Goal: Task Accomplishment & Management: Manage account settings

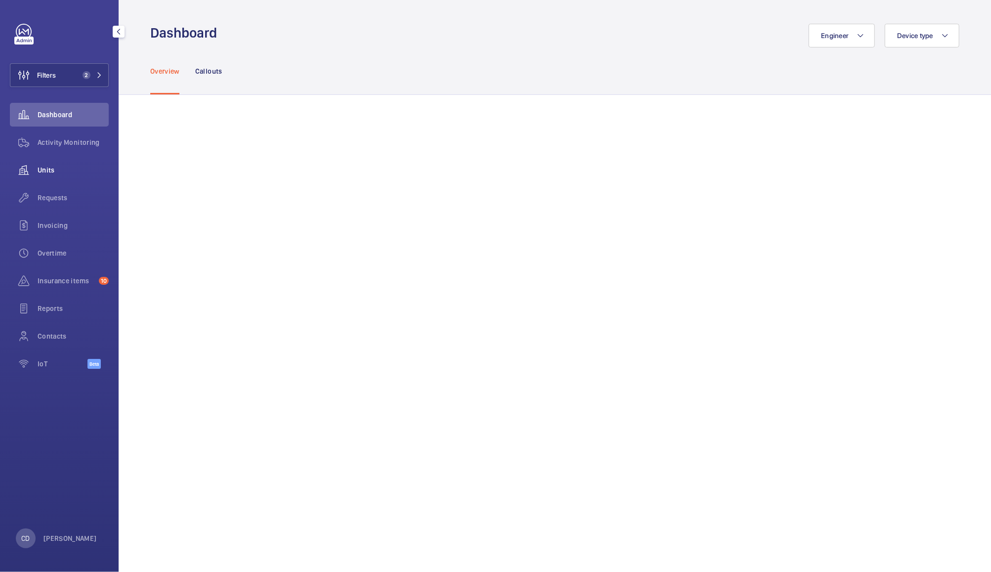
click at [58, 173] on span "Units" at bounding box center [73, 170] width 71 height 10
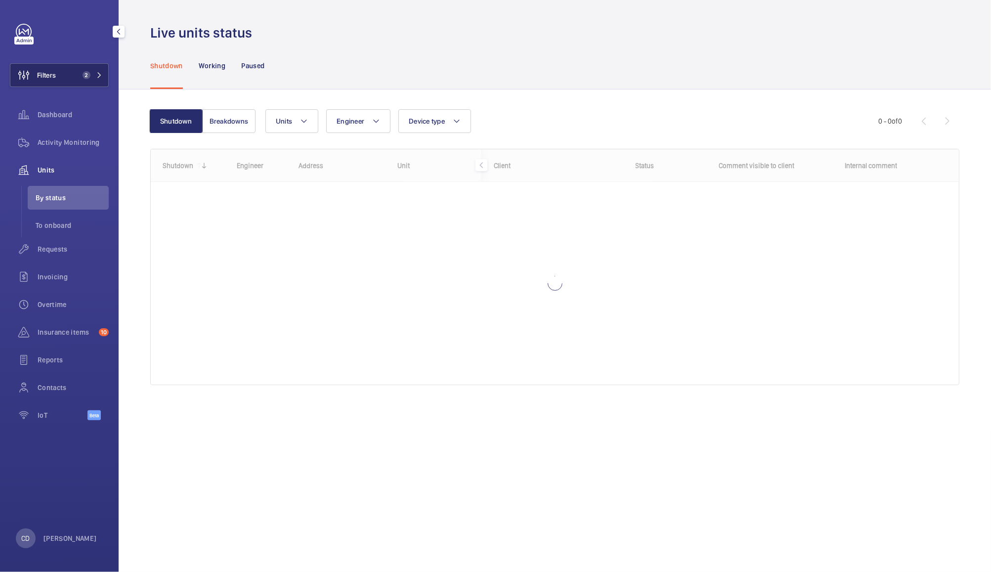
click at [90, 82] on button "Filters 2" at bounding box center [59, 75] width 99 height 24
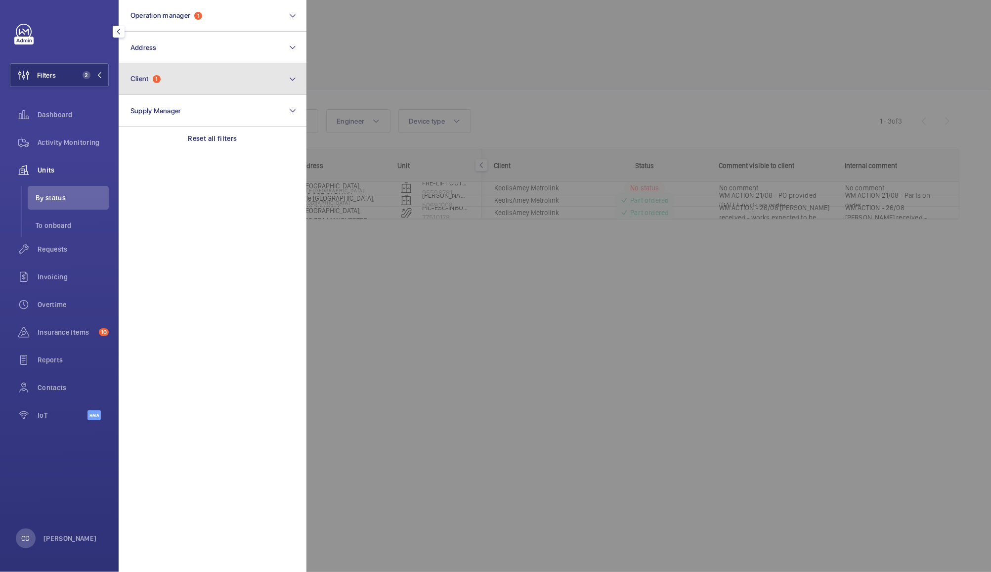
click at [164, 86] on button "Client 1" at bounding box center [213, 79] width 188 height 32
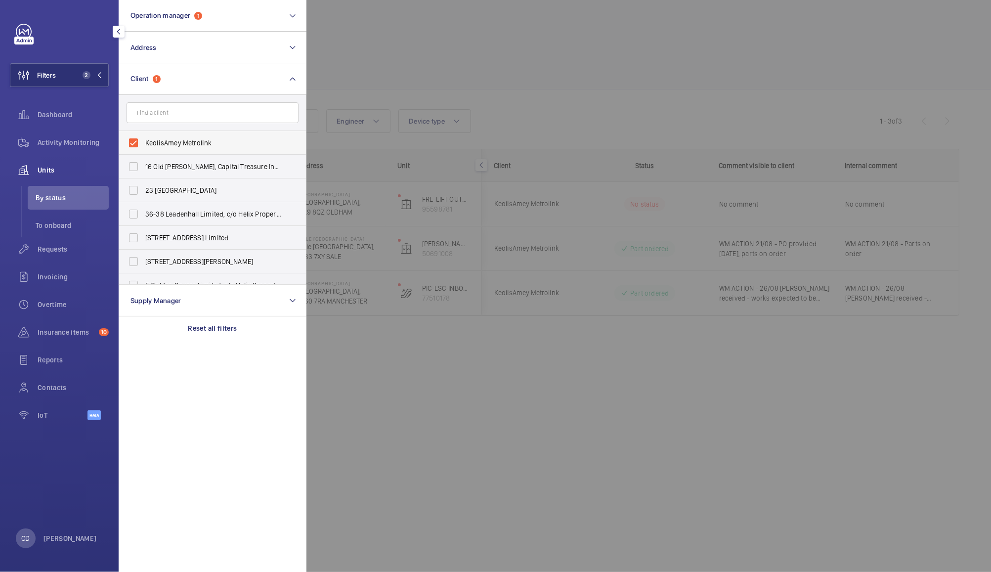
click at [202, 139] on span "KeolisAmey Metrolink" at bounding box center [213, 143] width 136 height 10
click at [143, 139] on input "KeolisAmey Metrolink" at bounding box center [134, 143] width 20 height 20
checkbox input "false"
click at [370, 52] on div at bounding box center [801, 286] width 991 height 572
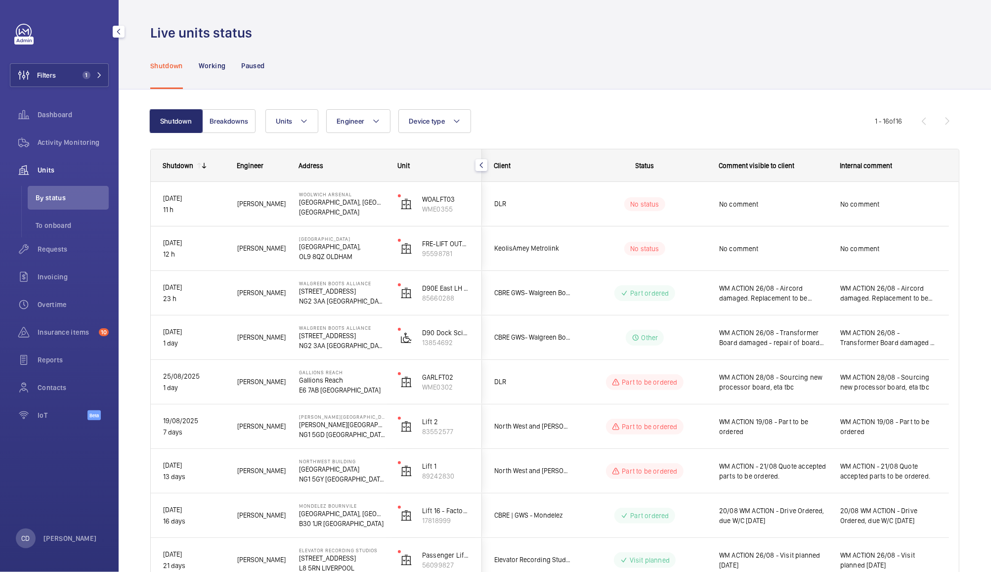
click at [753, 249] on span "No comment" at bounding box center [773, 249] width 108 height 10
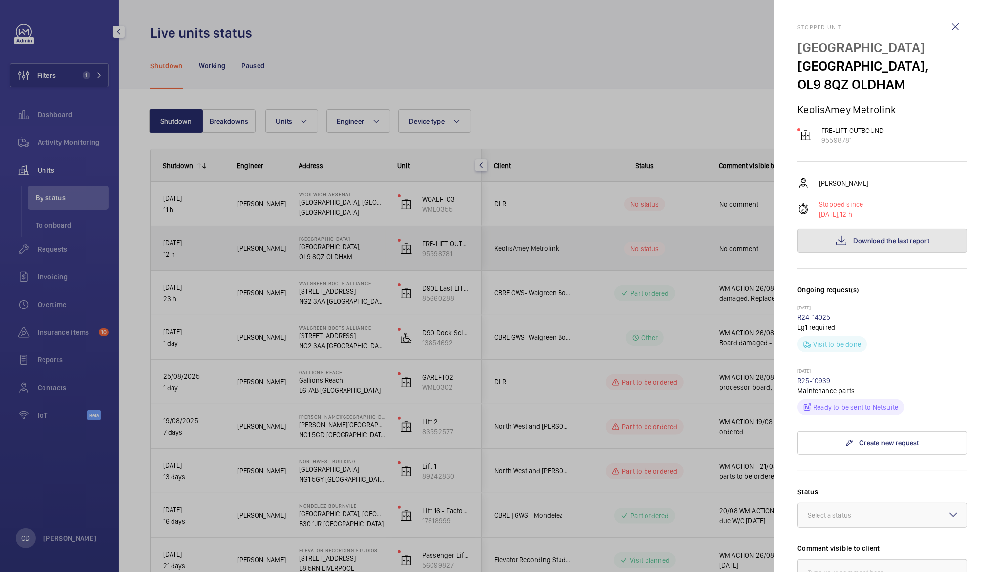
click at [877, 243] on span "Download the last report" at bounding box center [891, 241] width 76 height 8
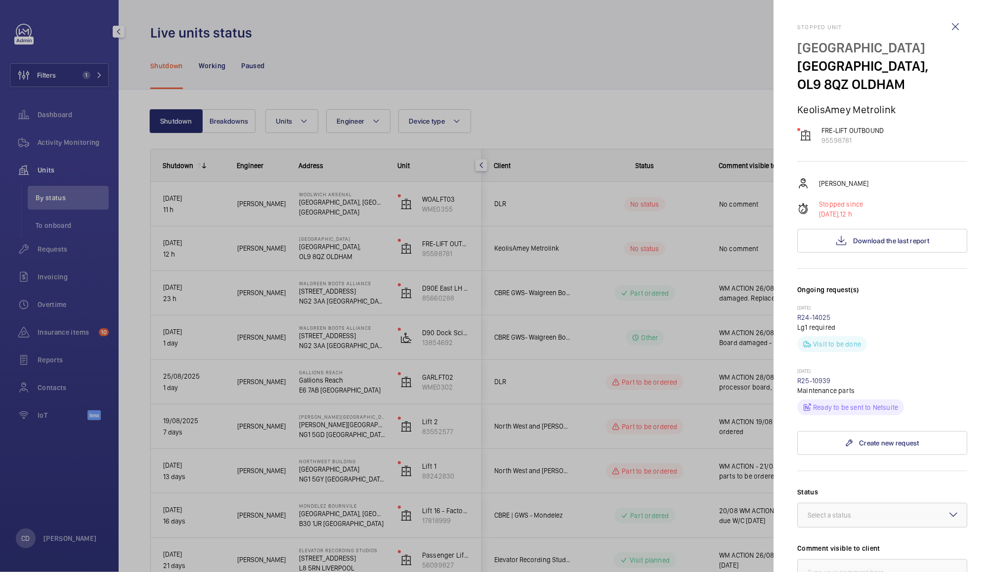
click at [57, 146] on div at bounding box center [495, 286] width 991 height 572
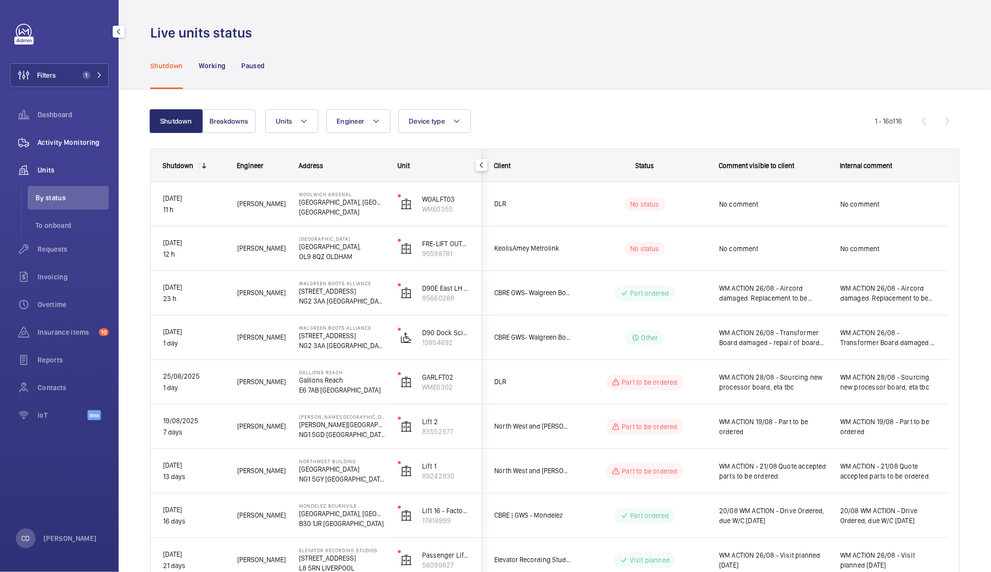
click at [81, 142] on span "Activity Monitoring" at bounding box center [73, 142] width 71 height 10
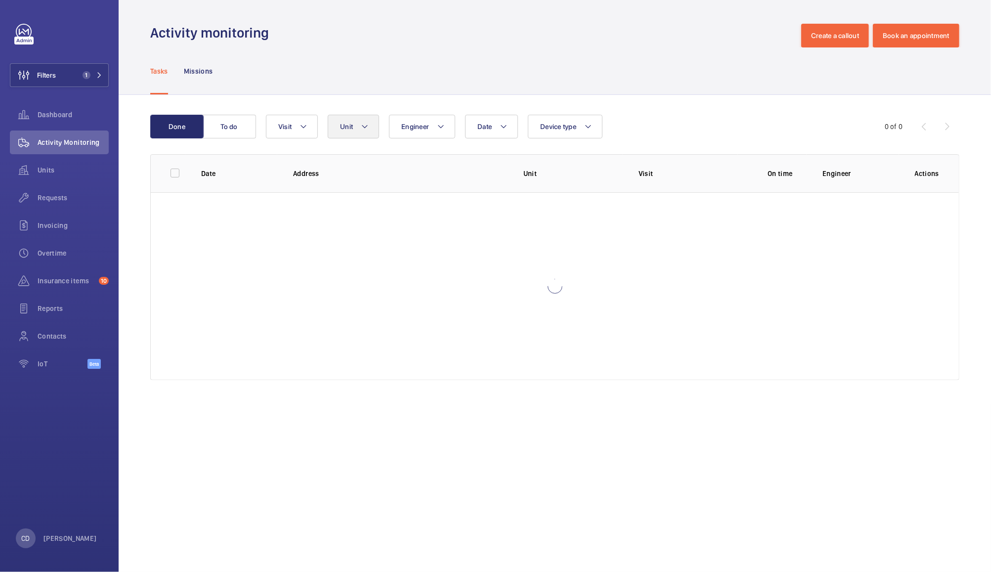
click at [362, 126] on mat-icon at bounding box center [365, 127] width 8 height 12
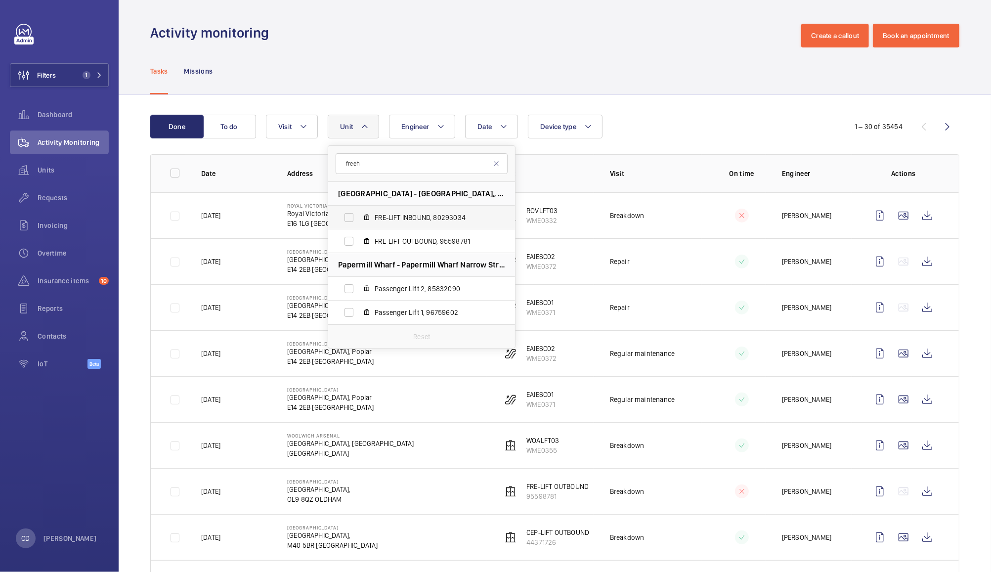
type input "freeh"
click at [350, 213] on label "FRE-LIFT INBOUND, 80293034" at bounding box center [413, 218] width 171 height 24
click at [350, 213] on input "FRE-LIFT INBOUND, 80293034" at bounding box center [349, 218] width 20 height 20
checkbox input "true"
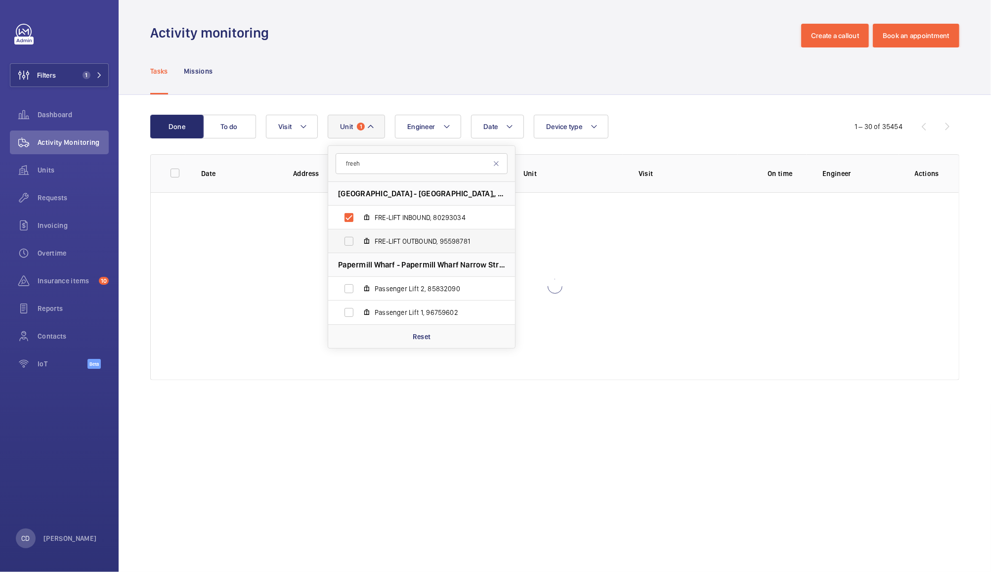
click at [351, 247] on label "FRE-LIFT OUTBOUND, 95598781" at bounding box center [413, 241] width 171 height 24
click at [351, 247] on input "FRE-LIFT OUTBOUND, 95598781" at bounding box center [349, 241] width 20 height 20
checkbox input "true"
click at [625, 56] on div "Tasks Missions" at bounding box center [554, 70] width 809 height 47
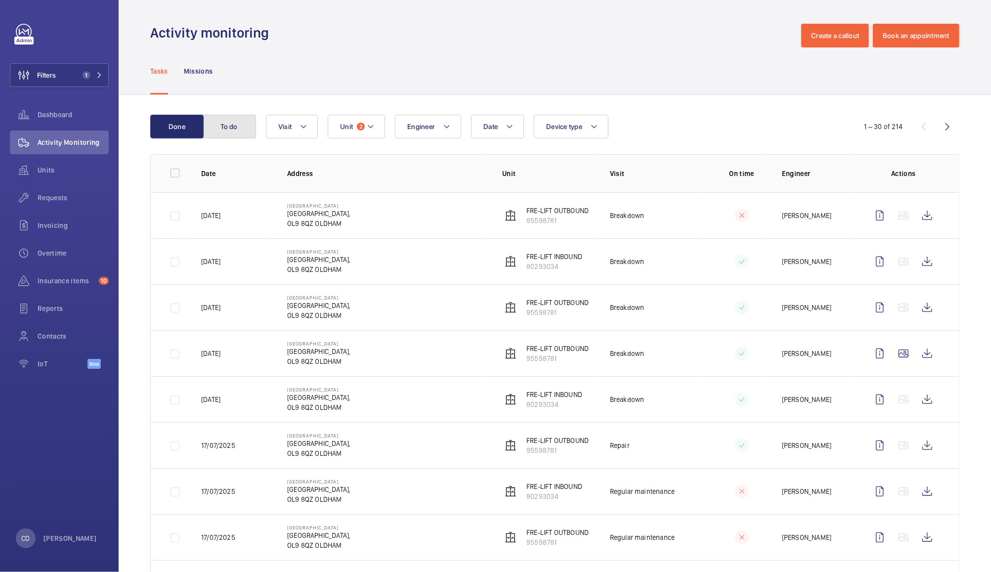
click at [231, 117] on button "To do" at bounding box center [229, 127] width 53 height 24
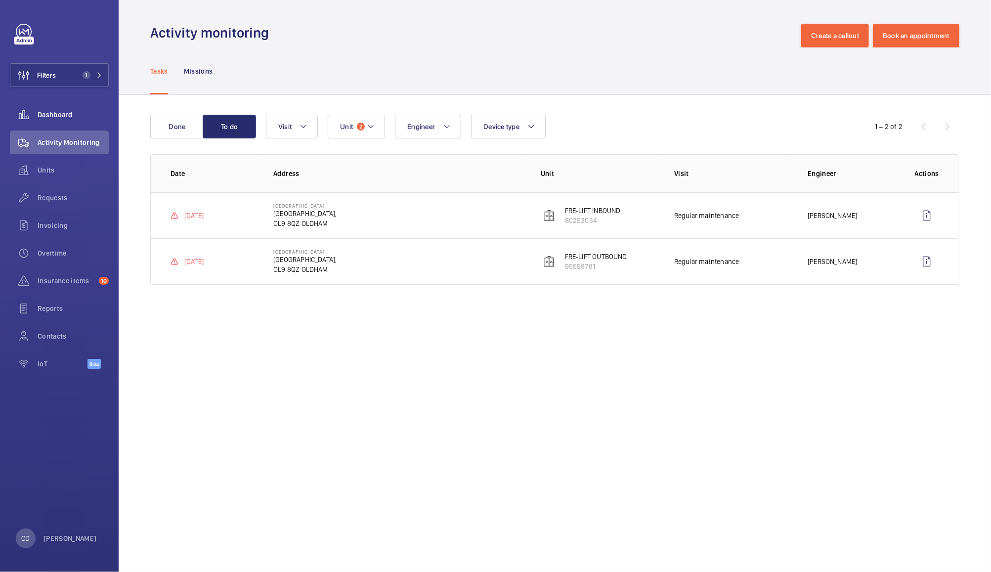
click at [62, 114] on span "Dashboard" at bounding box center [73, 115] width 71 height 10
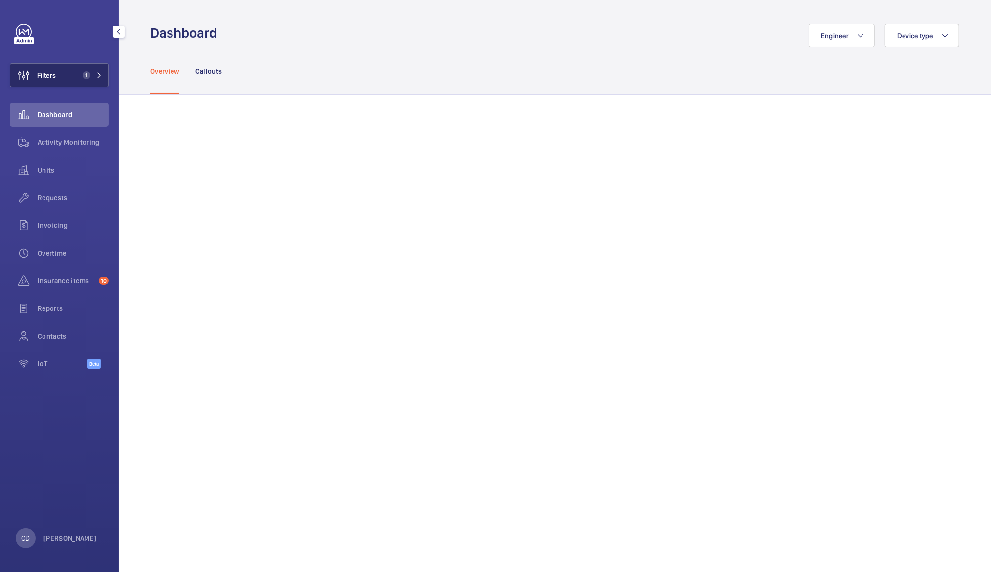
click at [86, 75] on span "1" at bounding box center [87, 75] width 8 height 8
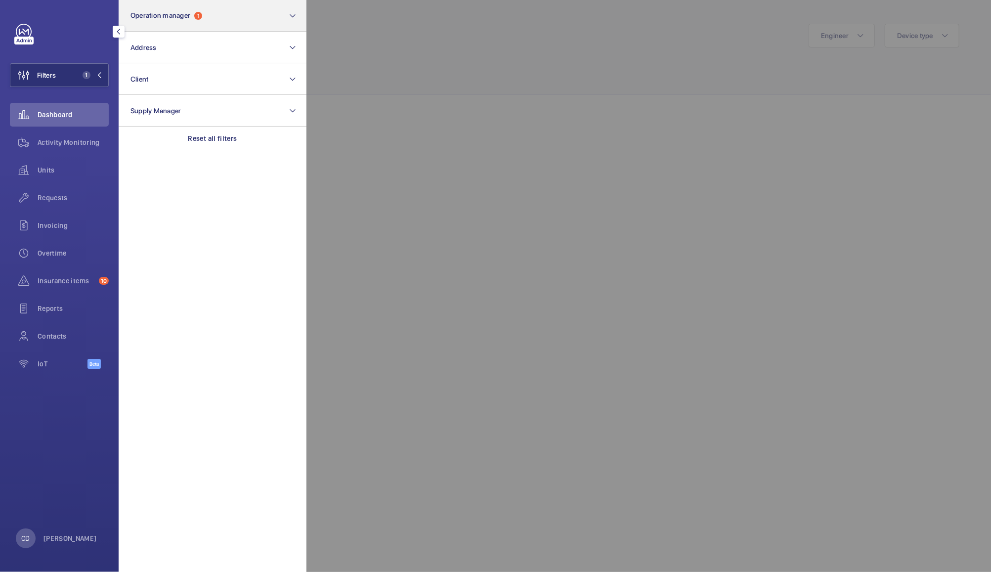
click at [215, 14] on button "Operation manager 1" at bounding box center [213, 16] width 188 height 32
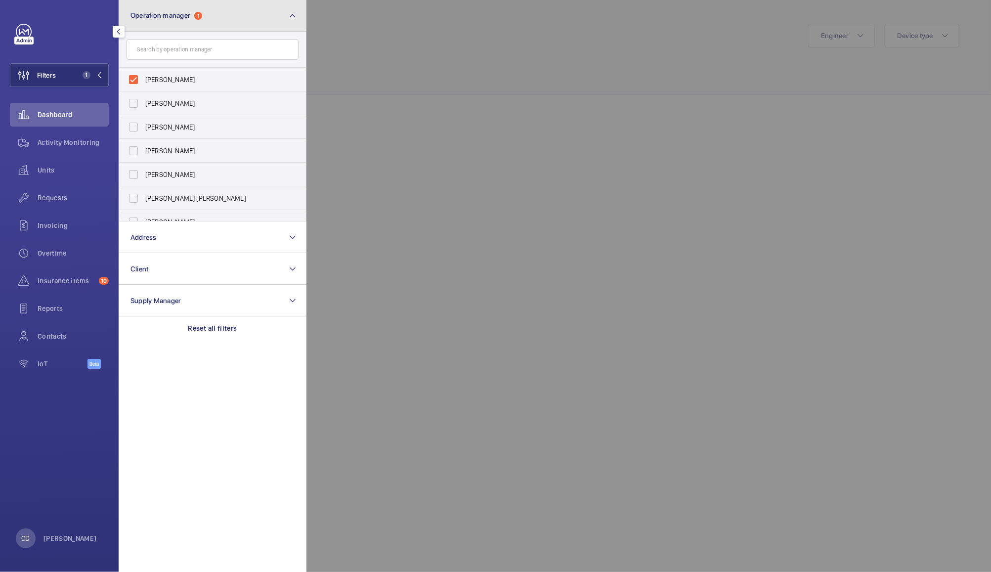
click at [238, 9] on button "Operation manager 1" at bounding box center [213, 16] width 188 height 32
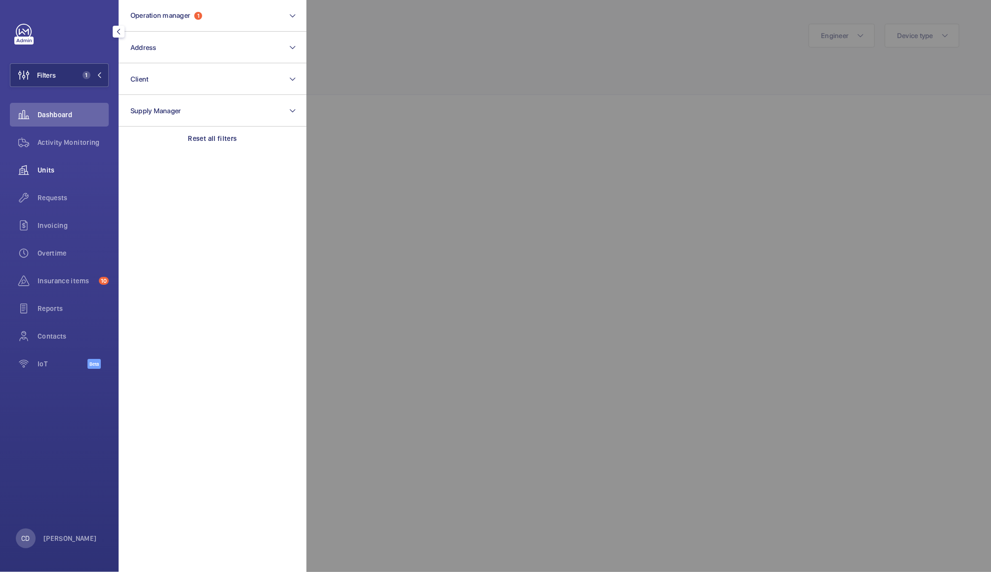
click at [59, 168] on span "Units" at bounding box center [73, 170] width 71 height 10
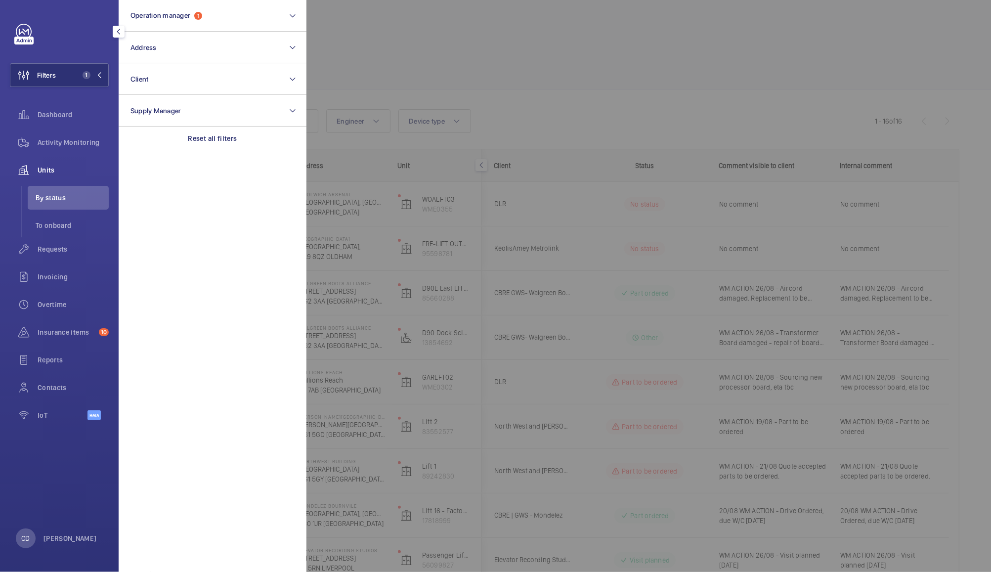
click at [397, 36] on div at bounding box center [801, 286] width 991 height 572
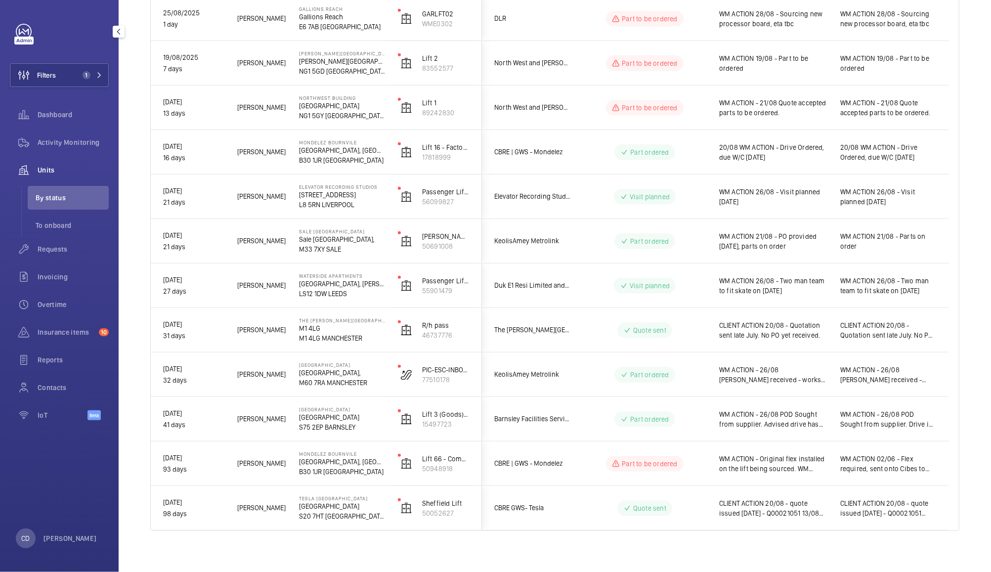
scroll to position [369, 0]
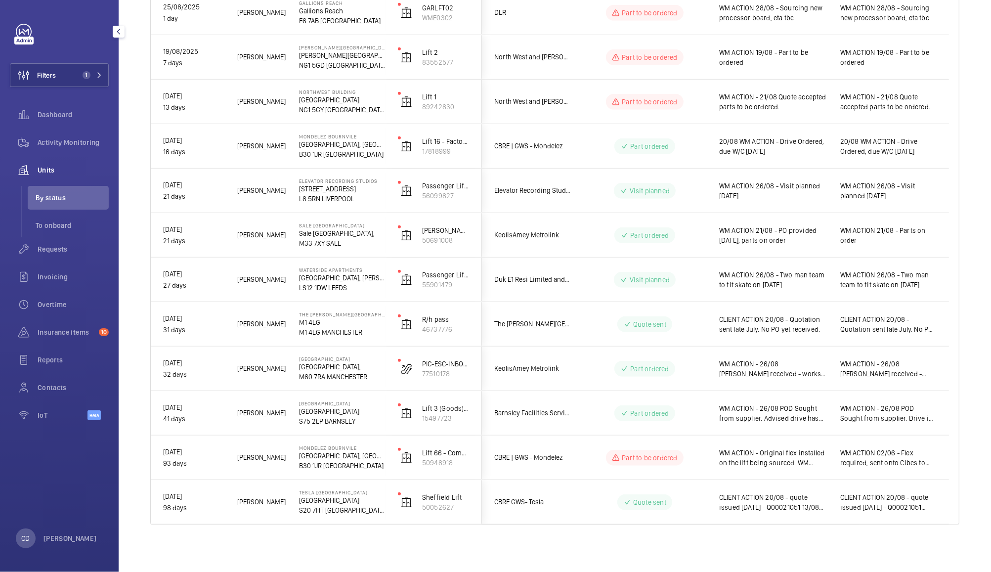
click at [801, 498] on span "CLIENT ACTION 20/08 - quote issued [DATE] - Q00021051 13/08 discussed with clie…" at bounding box center [773, 502] width 108 height 20
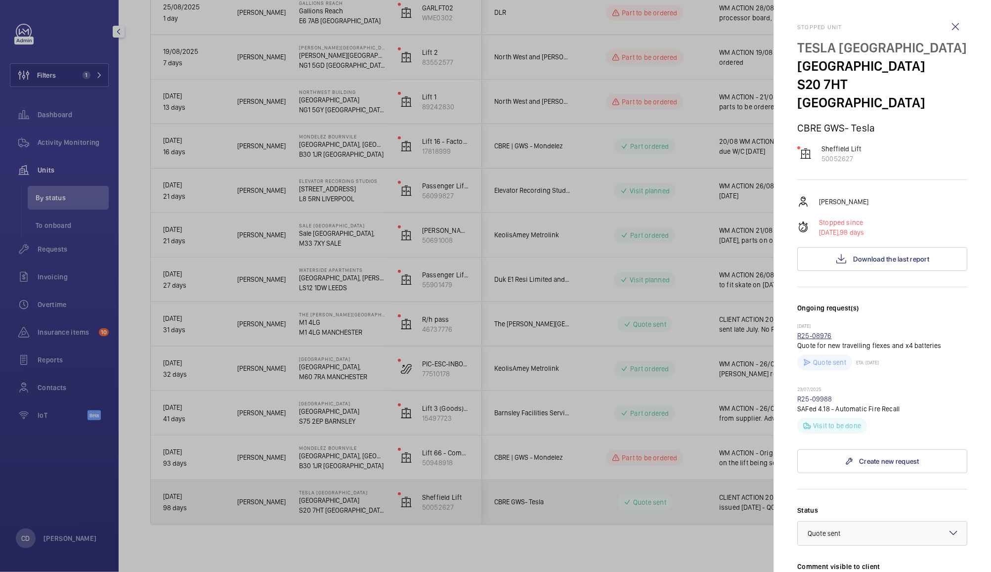
click at [821, 332] on link "R25-08976" at bounding box center [814, 336] width 35 height 8
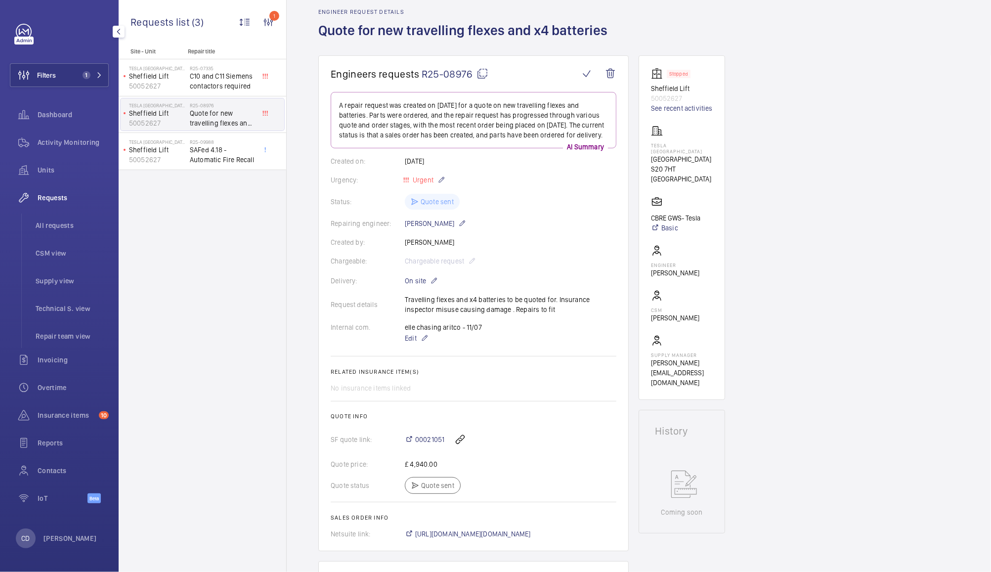
scroll to position [59, 0]
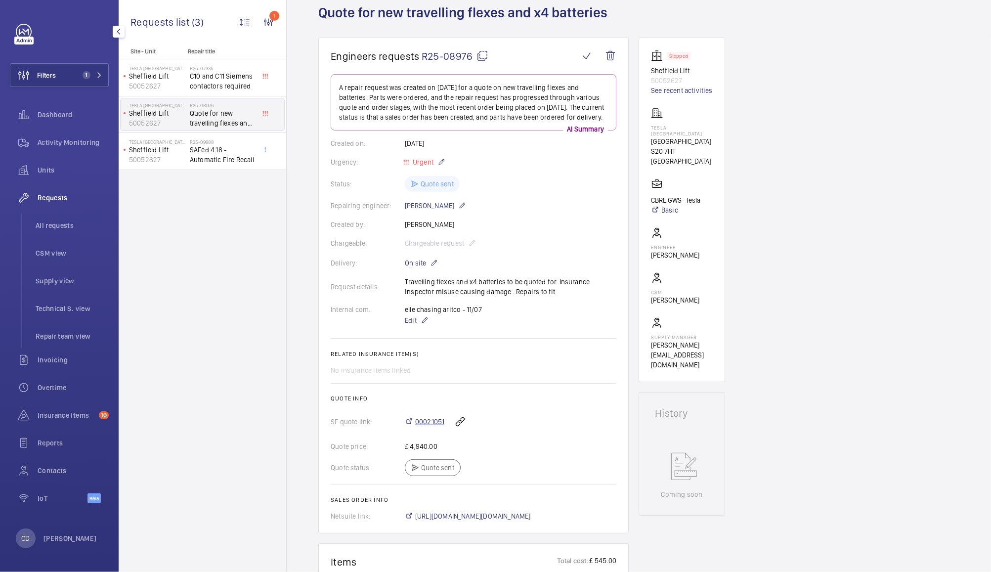
click at [435, 426] on span "00021051" at bounding box center [429, 422] width 29 height 10
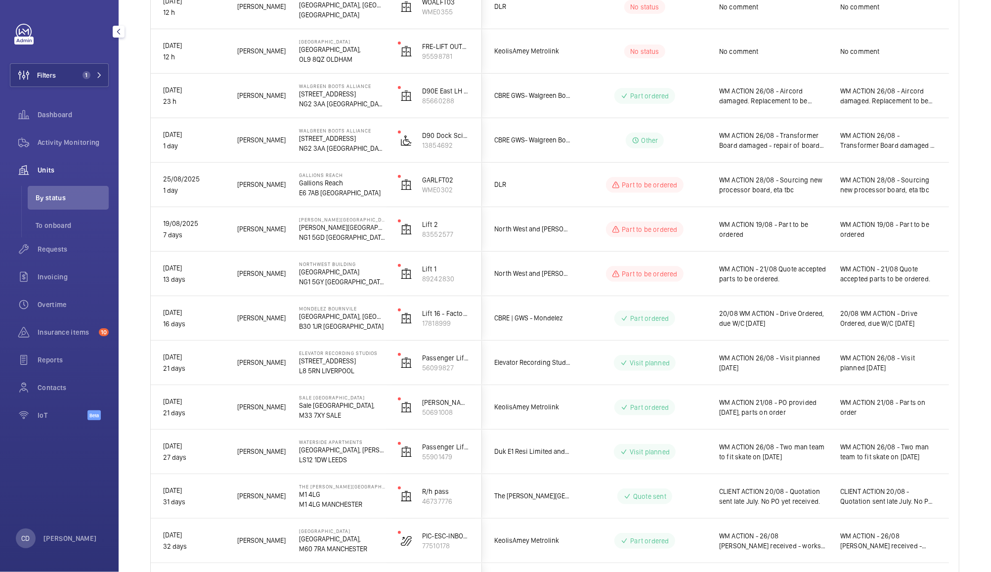
scroll to position [369, 0]
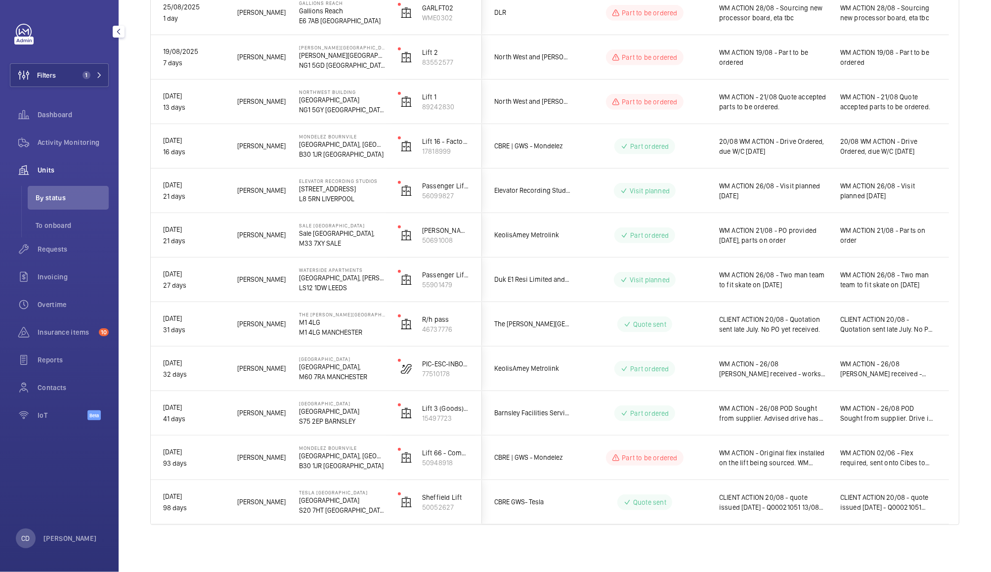
click at [808, 505] on span "CLIENT ACTION 20/08 - quote issued [DATE] - Q00021051 13/08 discussed with clie…" at bounding box center [773, 502] width 108 height 20
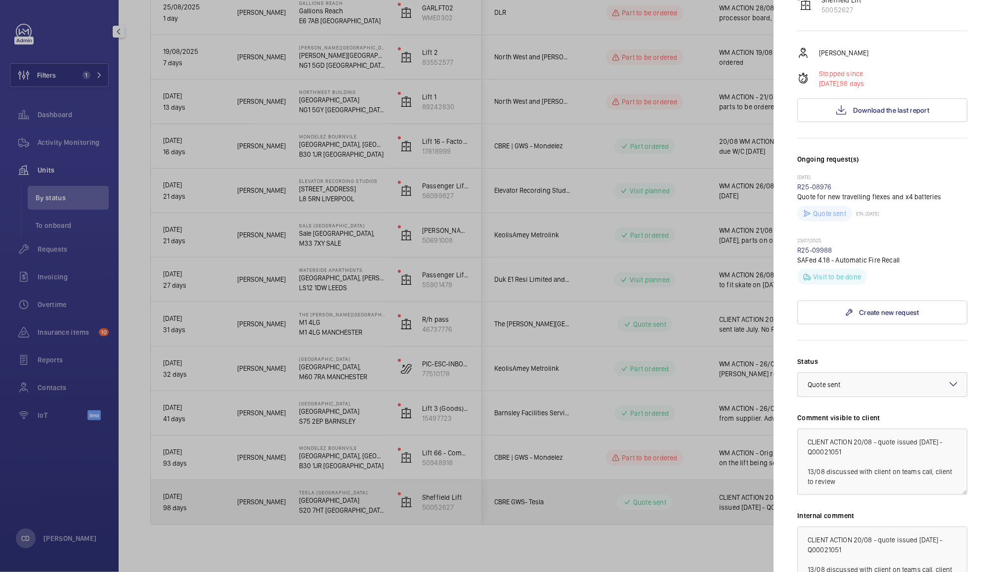
scroll to position [150, 0]
click at [859, 427] on textarea "CLIENT ACTION 20/08 - quote issued [DATE] - Q00021051 13/08 discussed with clie…" at bounding box center [882, 460] width 170 height 66
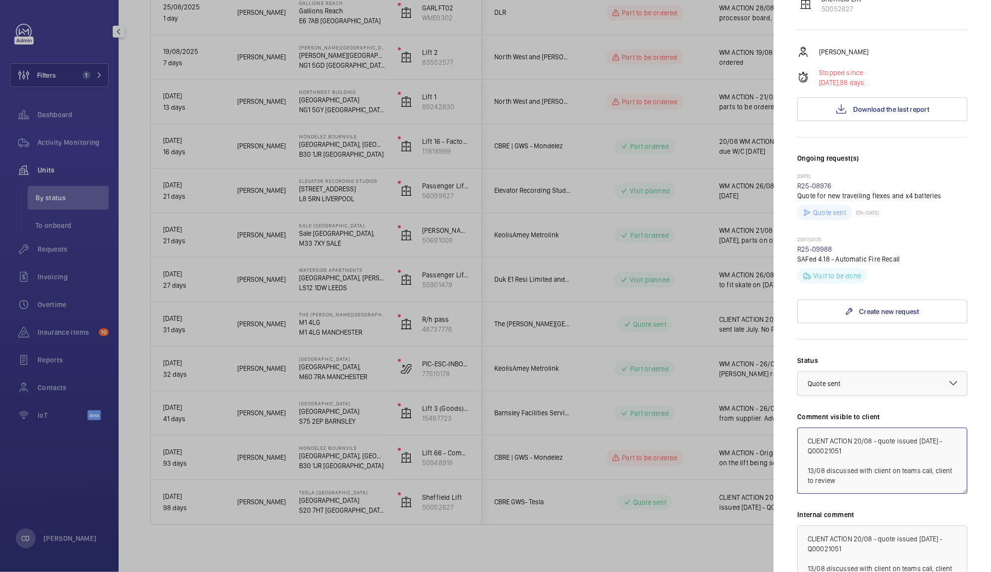
click at [864, 427] on textarea "CLIENT ACTION 20/08 - quote issued [DATE] - Q00021051 13/08 discussed with clie…" at bounding box center [882, 460] width 170 height 66
type textarea "CLIENT ACTION 22/08 - Revised quote issued [DATE] offering discount - Q00021051…"
click at [812, 529] on textarea "CLIENT ACTION 20/08 - quote issued [DATE] - Q00021051 13/08 discussed with clie…" at bounding box center [882, 558] width 170 height 66
click at [808, 525] on textarea "CLIENT ACTION 20/08 - quote issued [DATE] - Q00021051 13/08 discussed with clie…" at bounding box center [882, 558] width 170 height 66
paste textarea "CLIENT ACTION 22/08 - Revised quote issued [DATE] offering discount - Q00021051…"
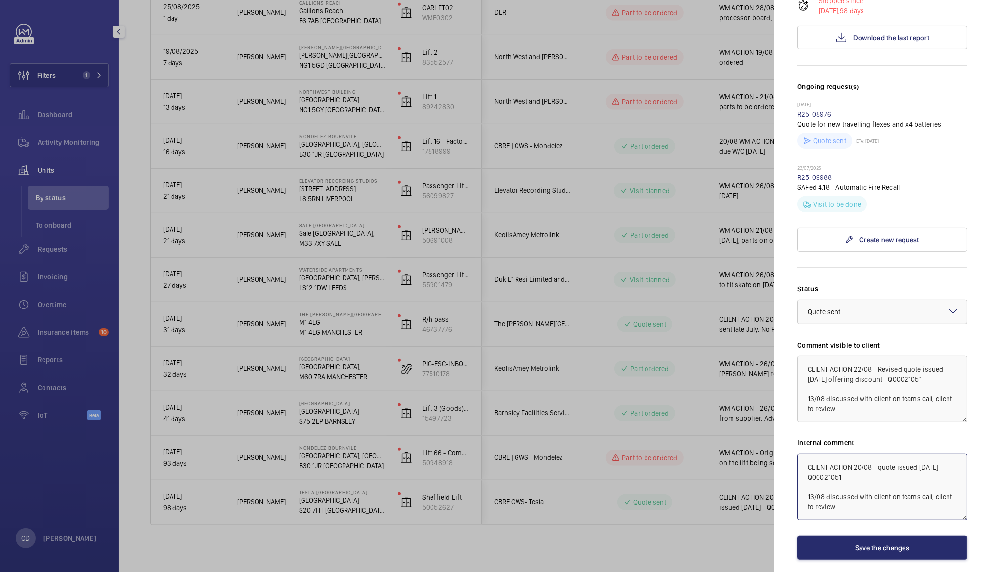
scroll to position [222, 0]
click at [814, 453] on textarea "CLIENT ACTION 20/08 - quote issued [DATE] - Q00021051 13/08 discussed with clie…" at bounding box center [882, 486] width 170 height 66
click at [818, 356] on textarea "CLIENT ACTION 22/08 - Revised quote issued [DATE] offering discount - Q00021051…" at bounding box center [882, 388] width 170 height 66
click at [816, 355] on textarea "CLIENT ACTION 22/08 - Revised quote issued [DATE] offering discount - Q00021051…" at bounding box center [882, 388] width 170 height 66
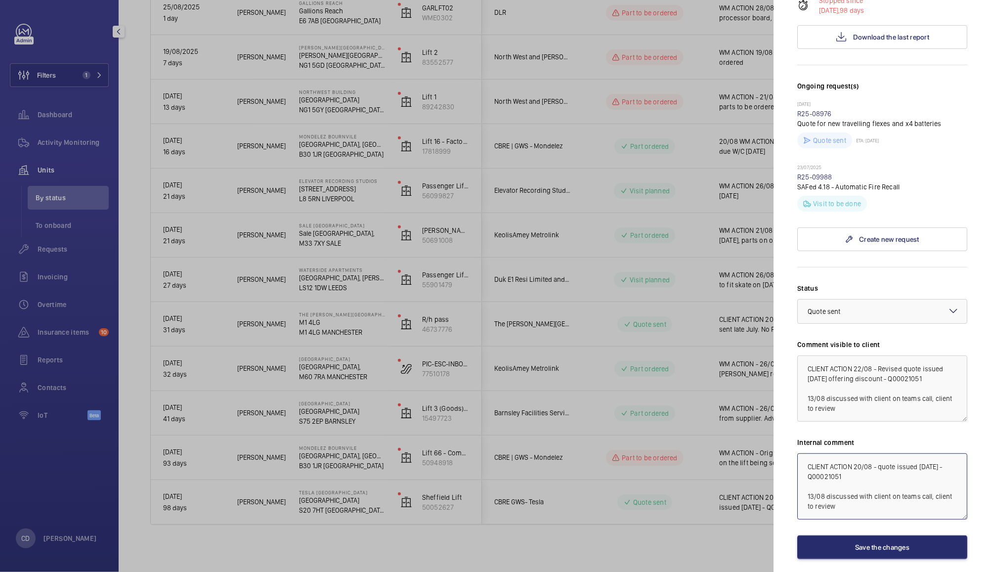
click at [808, 453] on textarea "CLIENT ACTION 20/08 - quote issued [DATE] - Q00021051 13/08 discussed with clie…" at bounding box center [882, 486] width 170 height 66
paste textarea "CLIENT ACTION 22/08 - Revised quote issued [DATE] offering discount - Q00021051"
type textarea "CLIENT ACTION 22/08 - Revised quote issued [DATE] offering discount - Q00021051…"
click at [893, 535] on button "Save the changes" at bounding box center [882, 547] width 170 height 24
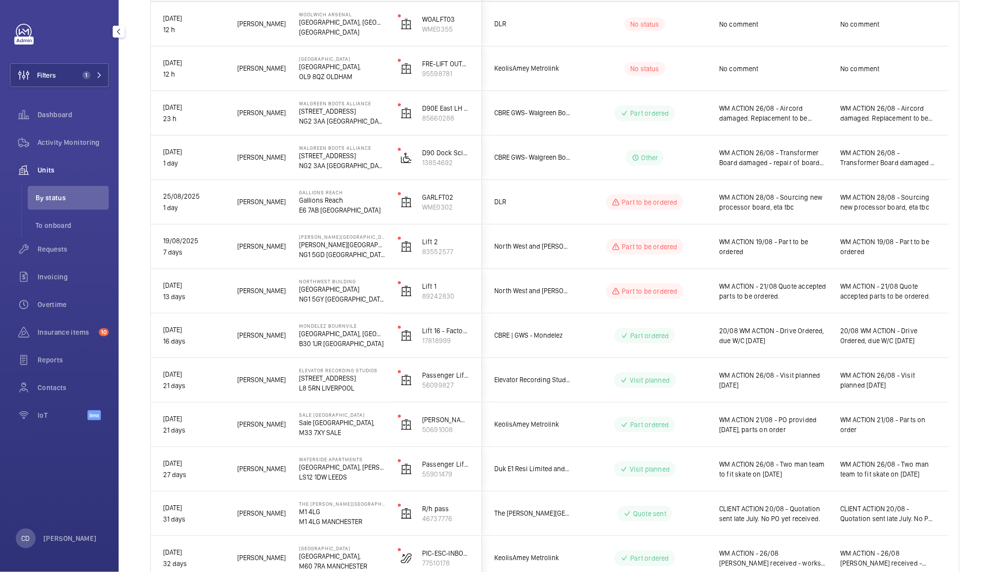
scroll to position [176, 0]
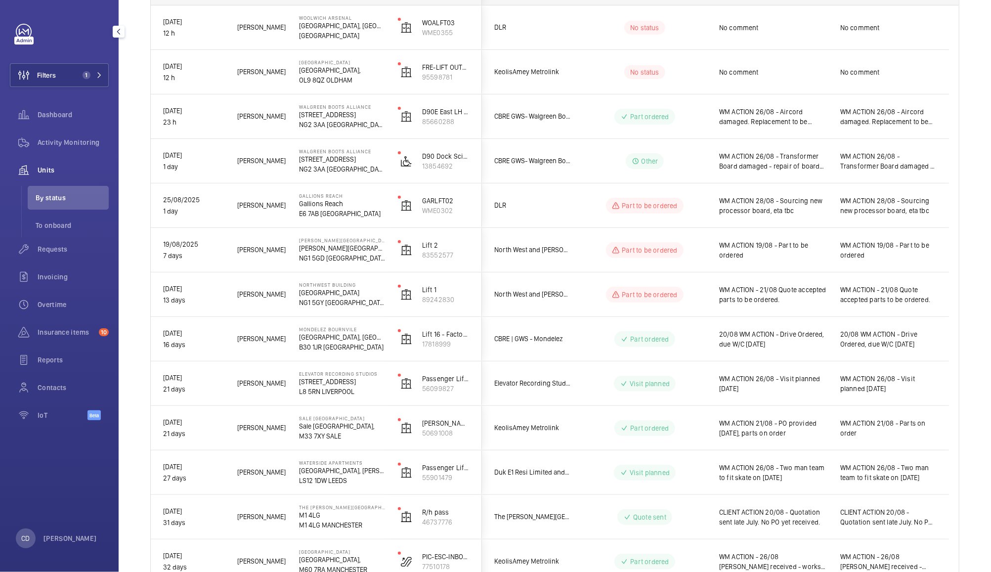
click at [691, 439] on div "Part ordered" at bounding box center [638, 428] width 135 height 36
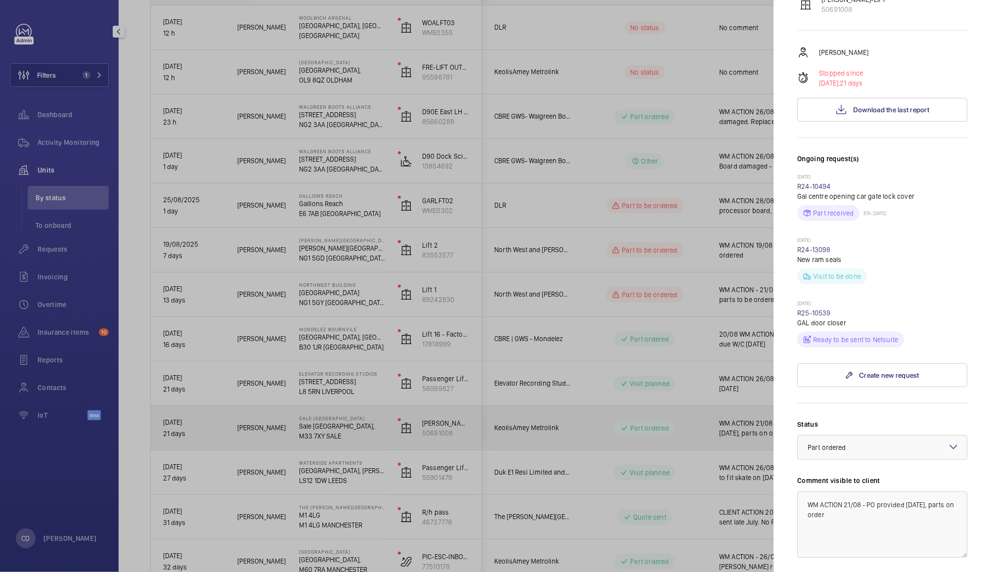
scroll to position [134, 0]
click at [816, 324] on div "Ready to be sent to Netsuite" at bounding box center [882, 334] width 170 height 20
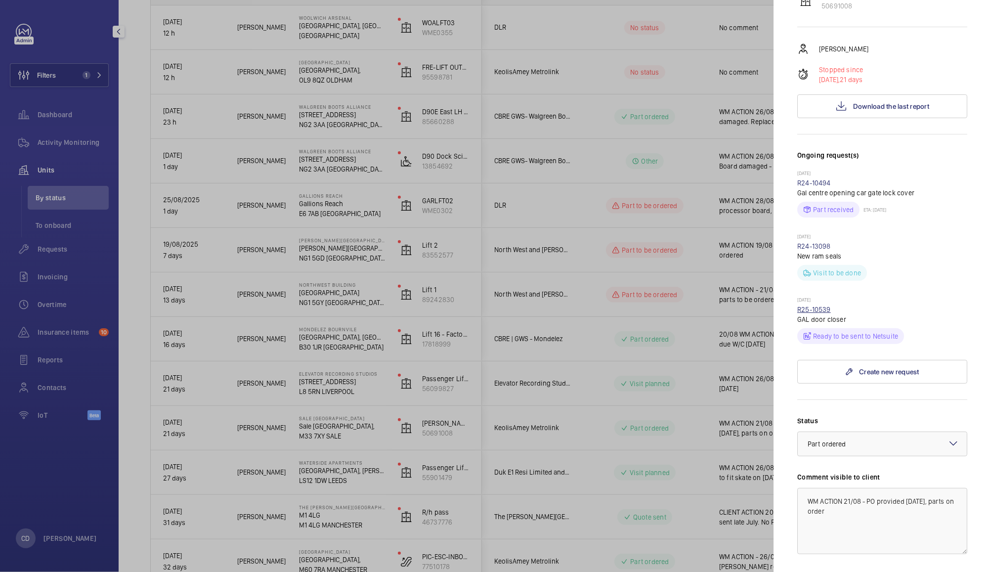
click at [827, 307] on link "R25-10539" at bounding box center [814, 309] width 34 height 8
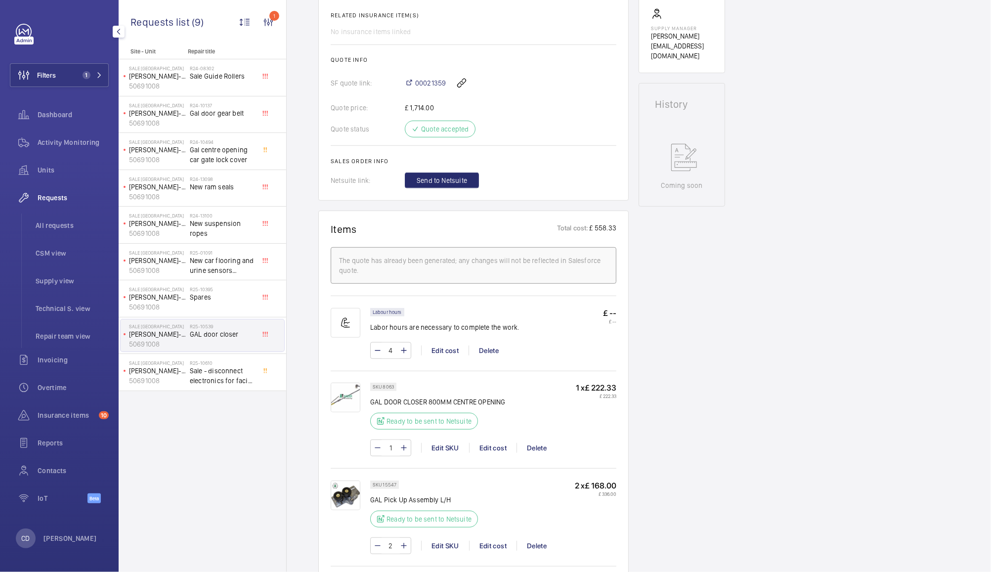
scroll to position [391, 0]
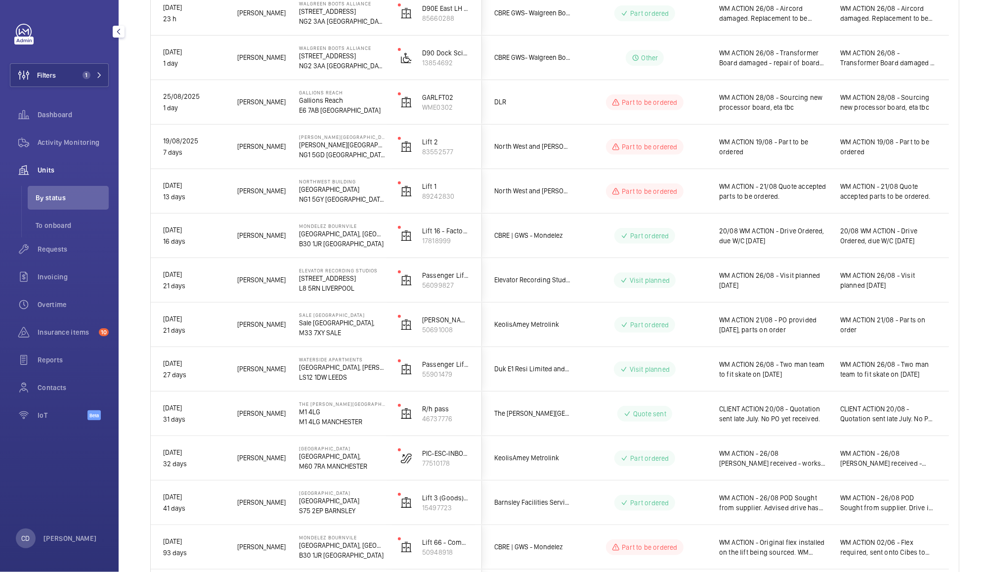
scroll to position [287, 0]
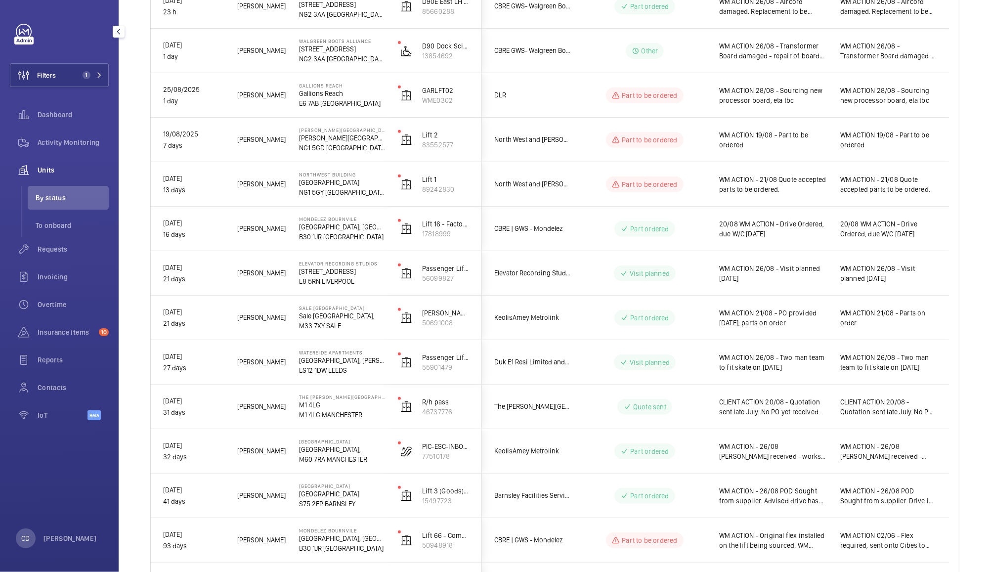
click at [690, 457] on wm-front-pills-cell "Part ordered" at bounding box center [644, 451] width 123 height 16
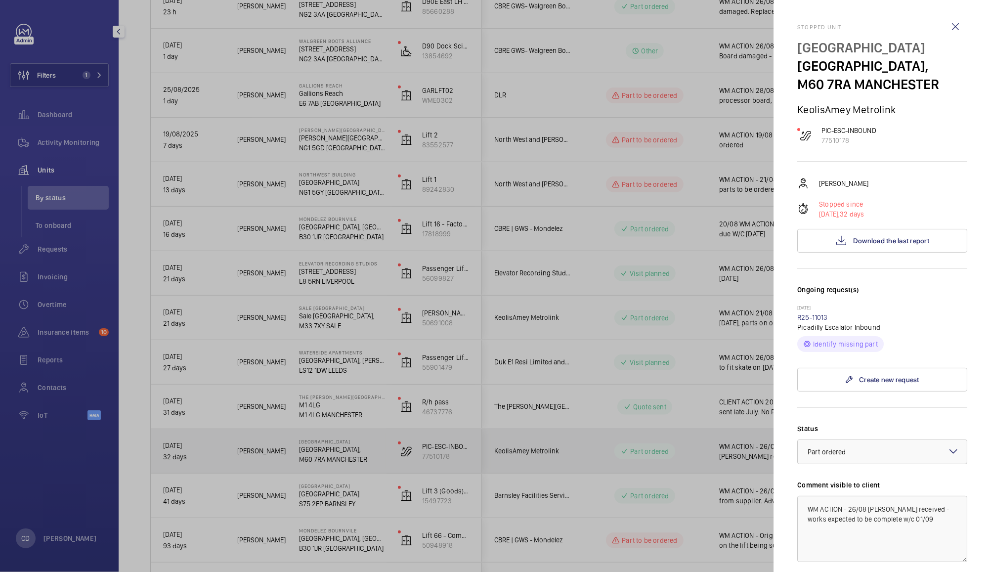
click at [687, 316] on div at bounding box center [495, 286] width 991 height 572
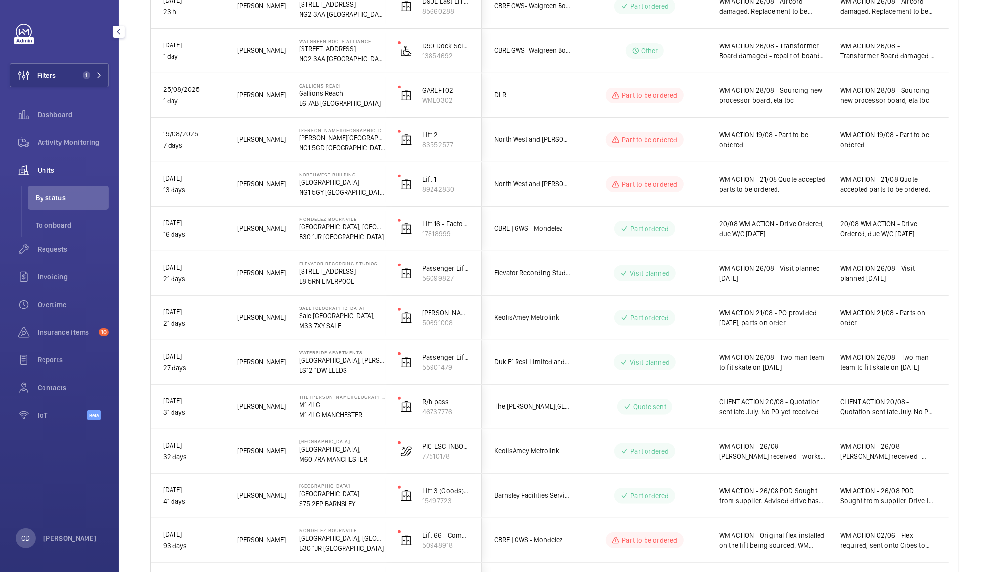
click at [695, 315] on wm-front-pills-cell "Part ordered" at bounding box center [644, 318] width 123 height 16
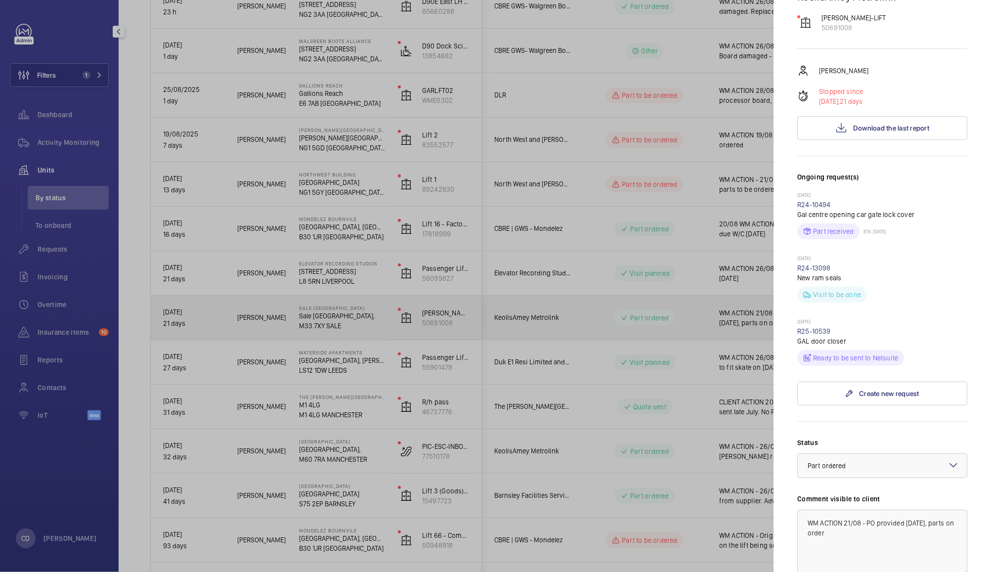
scroll to position [115, 0]
click at [894, 464] on div at bounding box center [882, 463] width 169 height 24
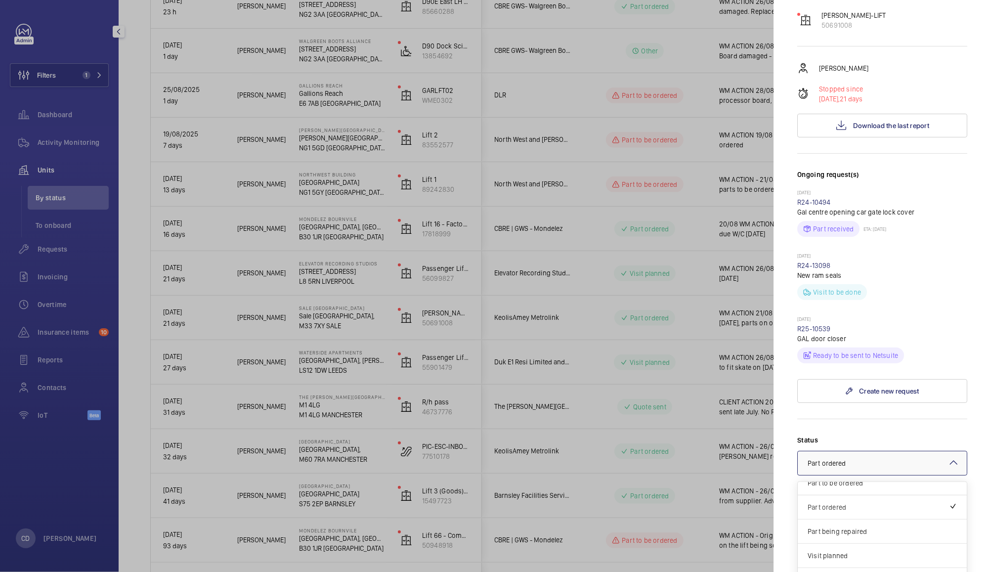
scroll to position [83, 0]
click at [872, 485] on span "Part to be ordered" at bounding box center [881, 483] width 149 height 10
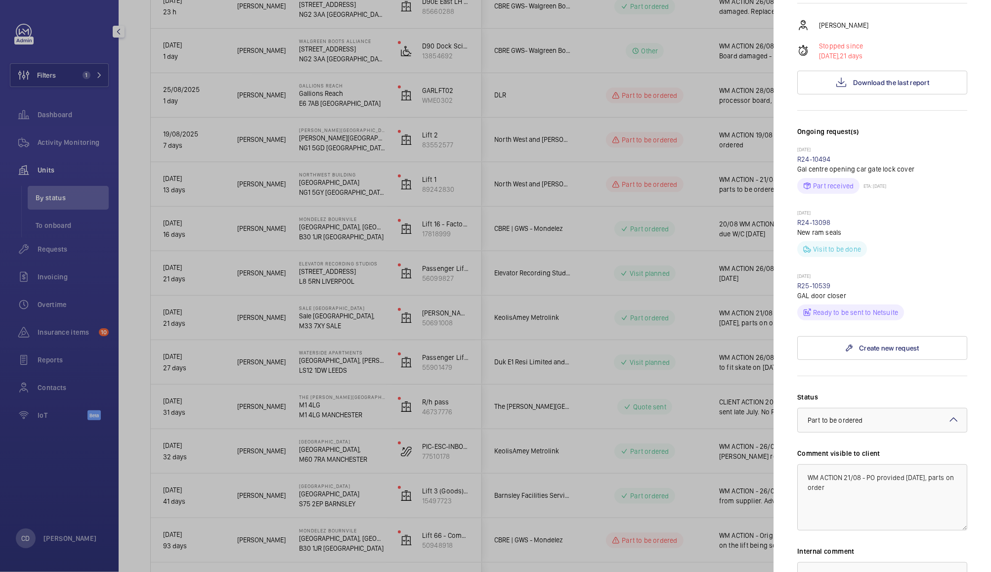
scroll to position [309, 0]
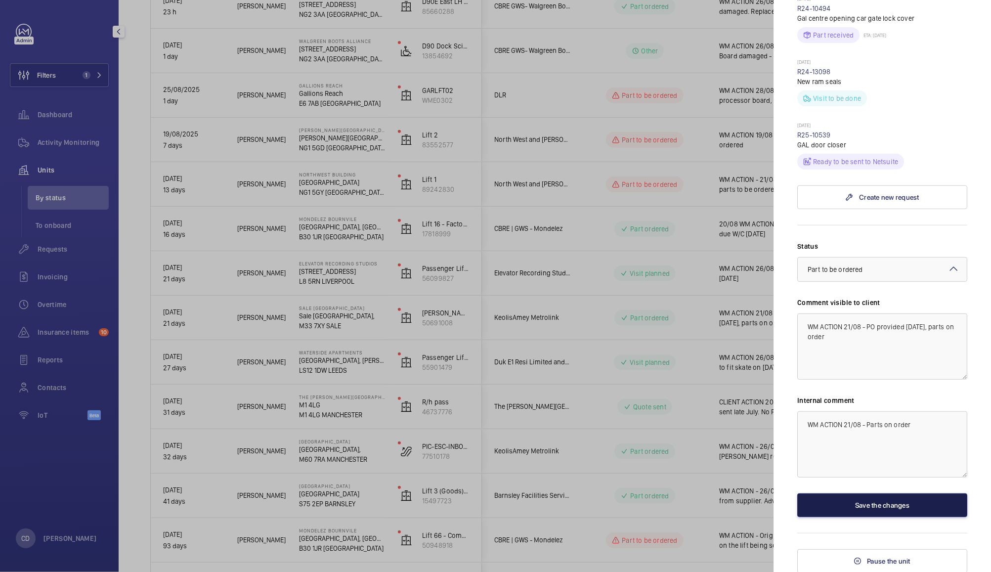
click at [889, 504] on button "Save the changes" at bounding box center [882, 505] width 170 height 24
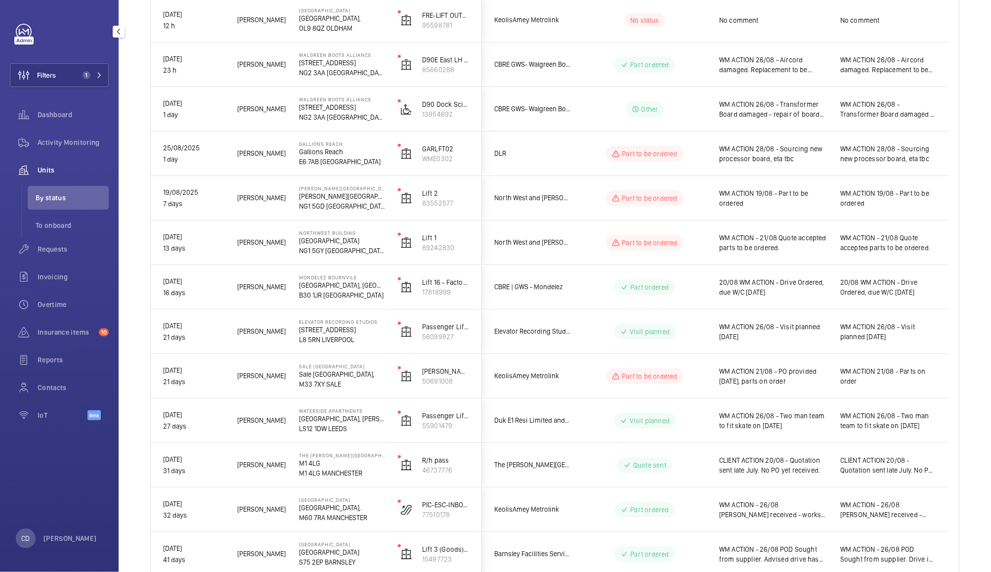
scroll to position [227, 0]
click at [807, 243] on span "WM ACTION - 21/08 Quote accepted parts to be ordered." at bounding box center [773, 244] width 108 height 20
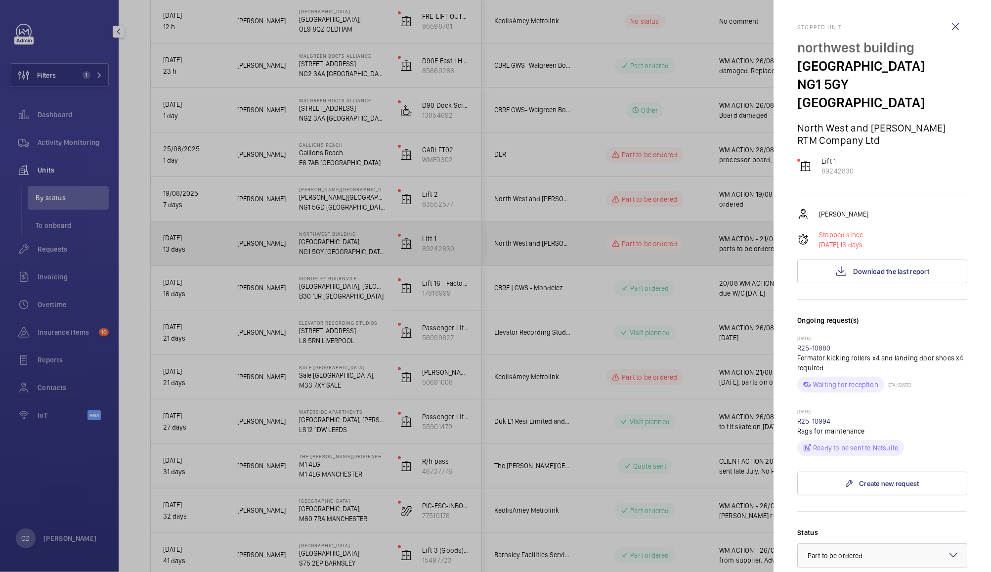
click at [726, 204] on div at bounding box center [495, 286] width 991 height 572
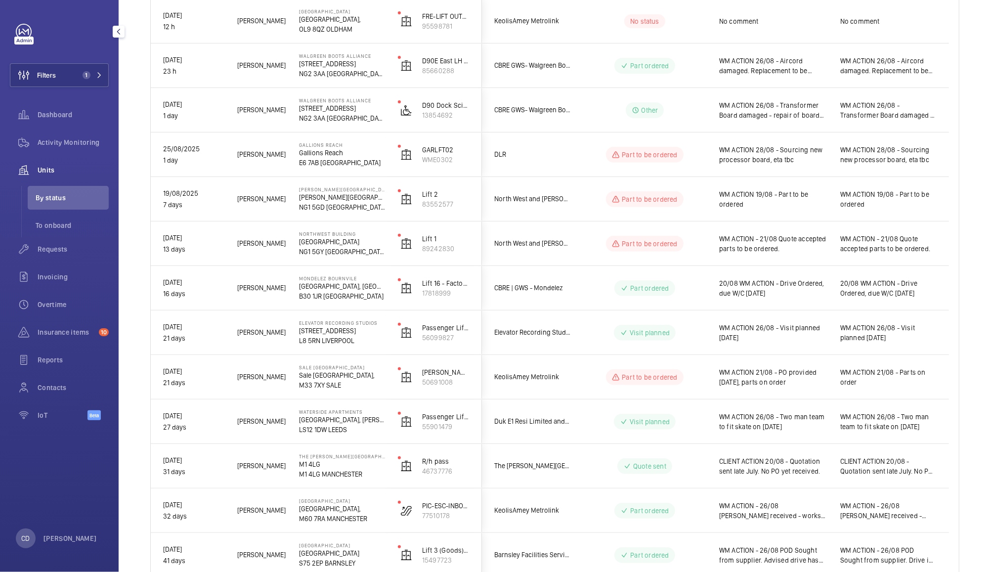
click at [779, 194] on span "WM ACTION 19/08 - Part to be ordered" at bounding box center [773, 199] width 108 height 20
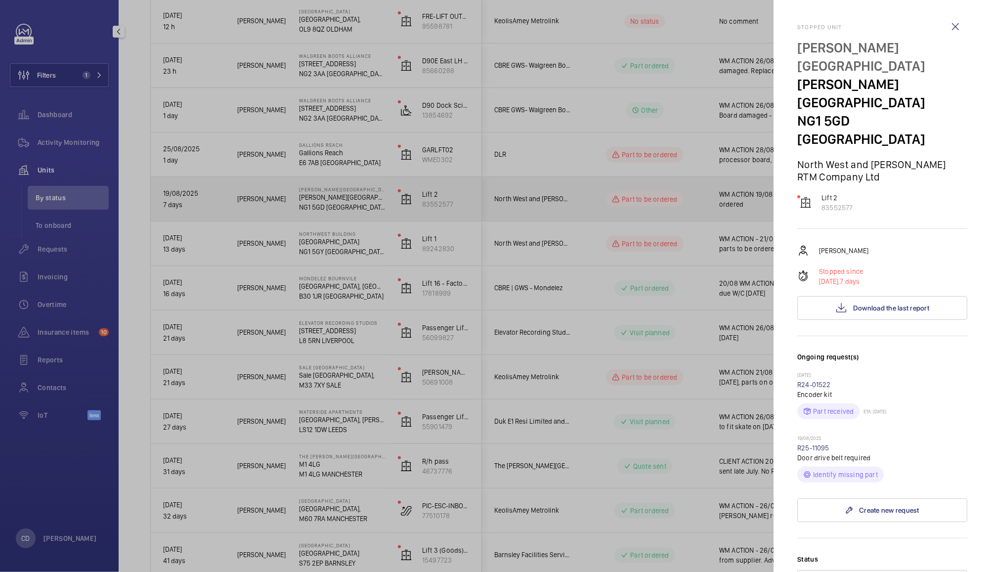
click at [703, 271] on div at bounding box center [495, 286] width 991 height 572
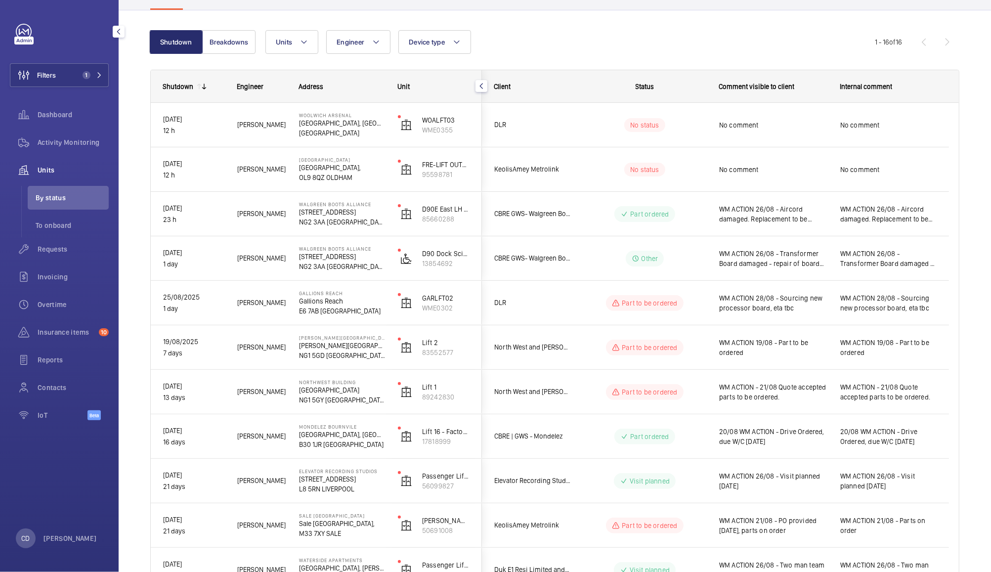
scroll to position [80, 0]
click at [802, 213] on span "WM ACTION 26/08 - Aircord damaged. Replacement to be ordered. ETA 29/08" at bounding box center [773, 213] width 108 height 20
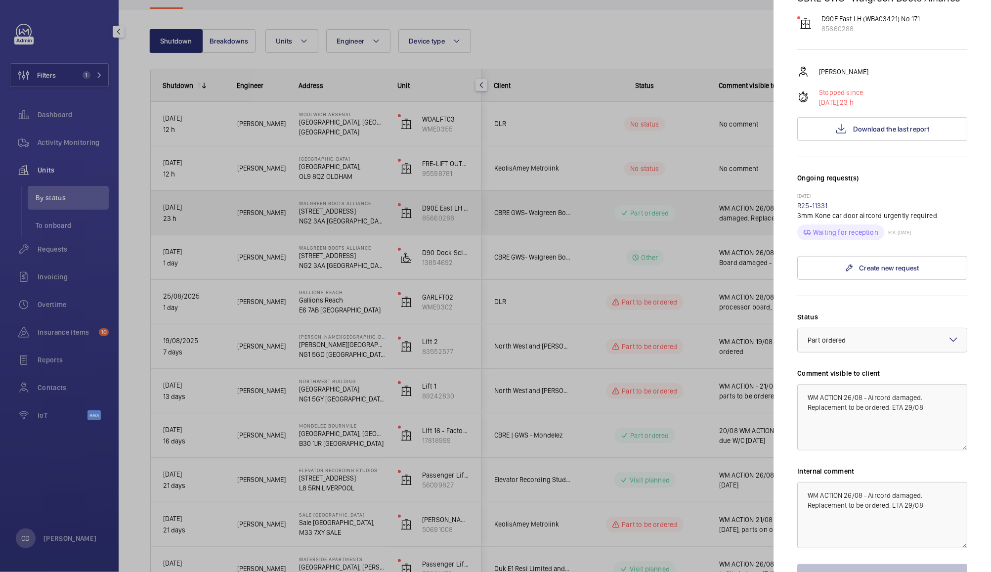
scroll to position [129, 0]
click at [700, 216] on div at bounding box center [495, 286] width 991 height 572
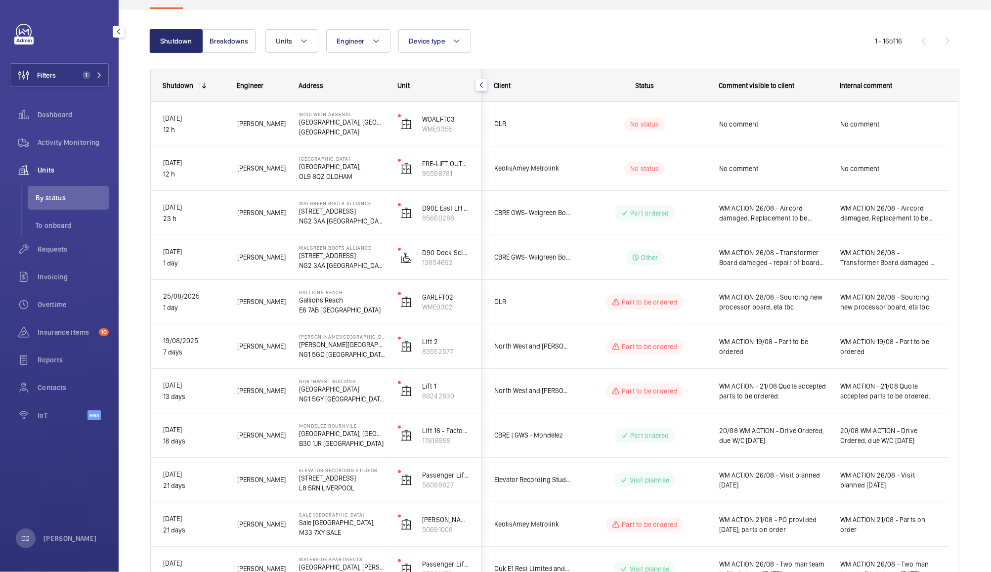
scroll to position [0, 0]
